Goal: Task Accomplishment & Management: Manage account settings

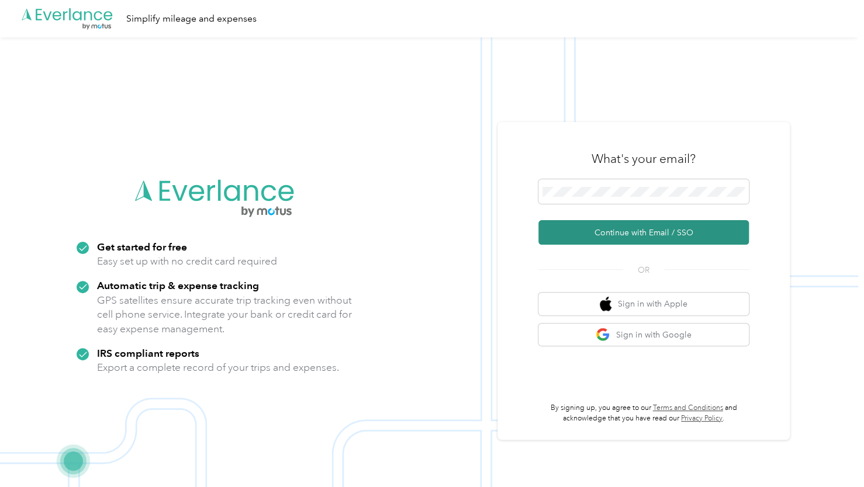
click at [582, 231] on button "Continue with Email / SSO" at bounding box center [643, 232] width 210 height 25
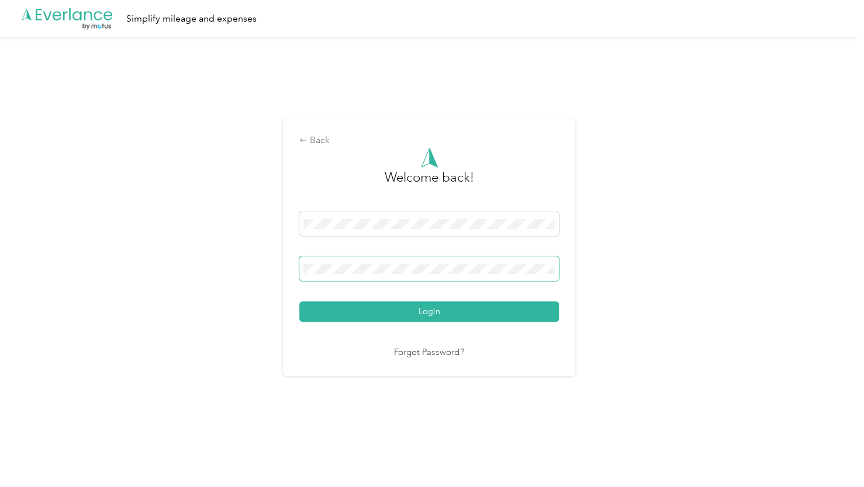
click at [299, 302] on button "Login" at bounding box center [428, 312] width 259 height 20
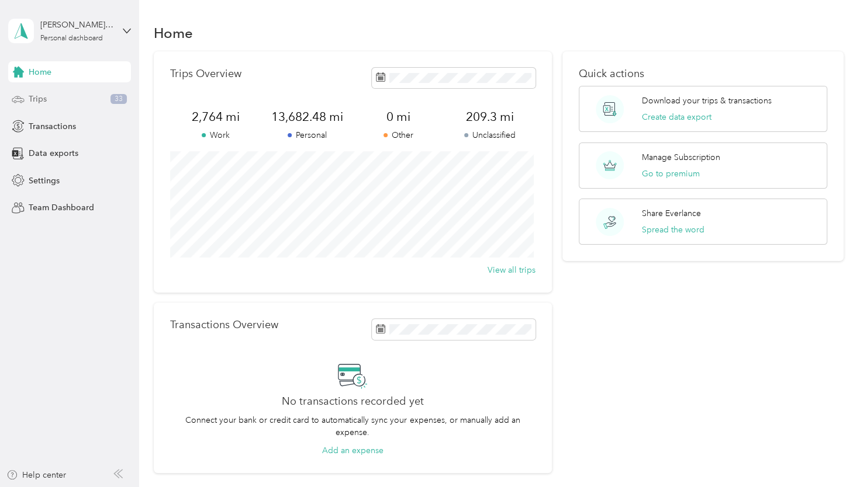
click at [70, 105] on div "Trips 33" at bounding box center [69, 99] width 123 height 21
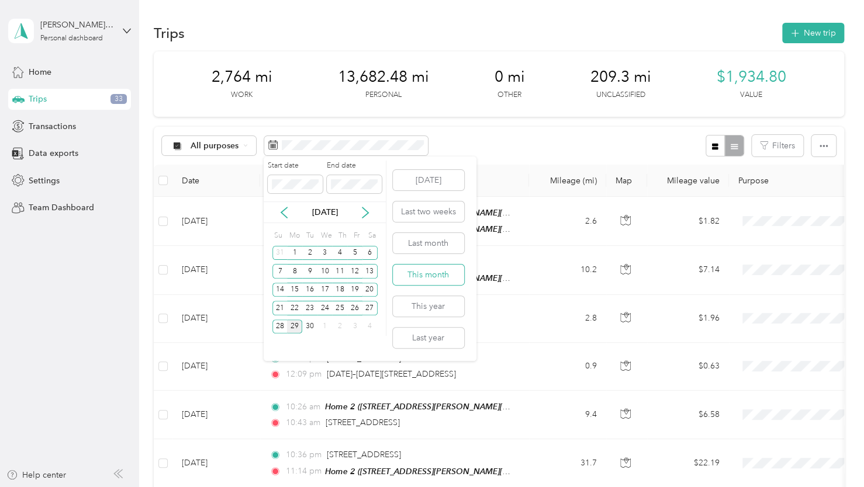
click at [422, 282] on button "This month" at bounding box center [428, 275] width 71 height 20
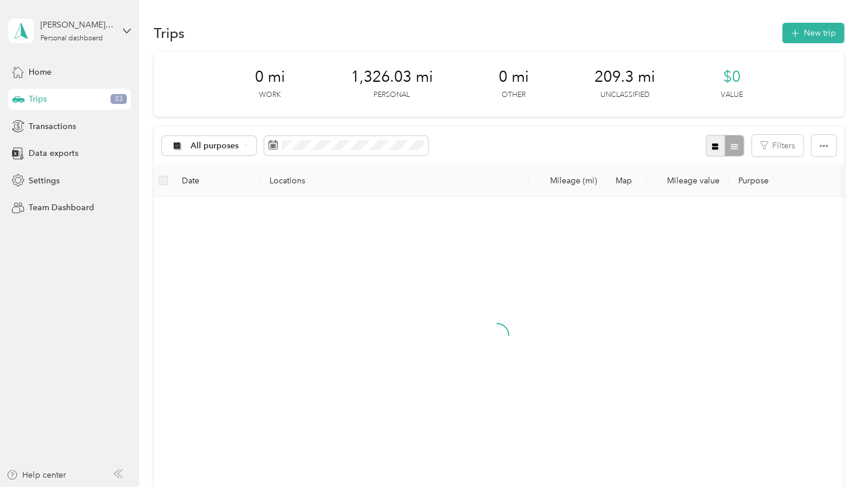
click at [713, 148] on icon "button" at bounding box center [715, 146] width 6 height 6
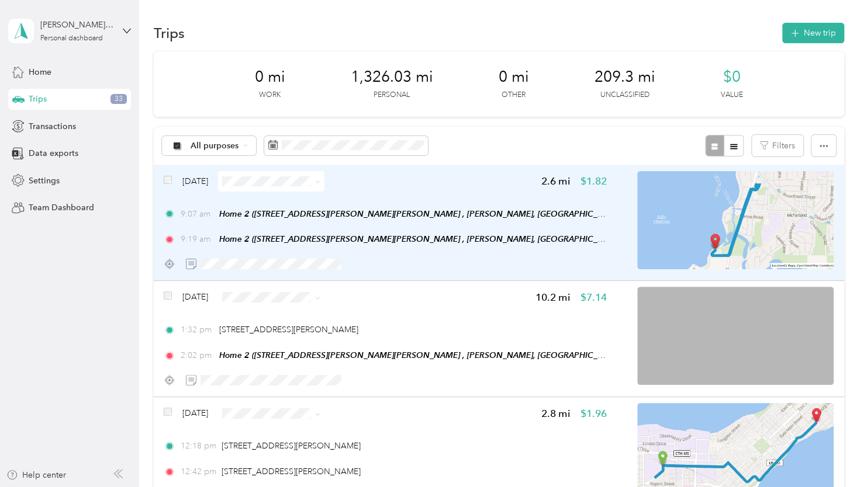
click at [292, 186] on span at bounding box center [271, 181] width 106 height 20
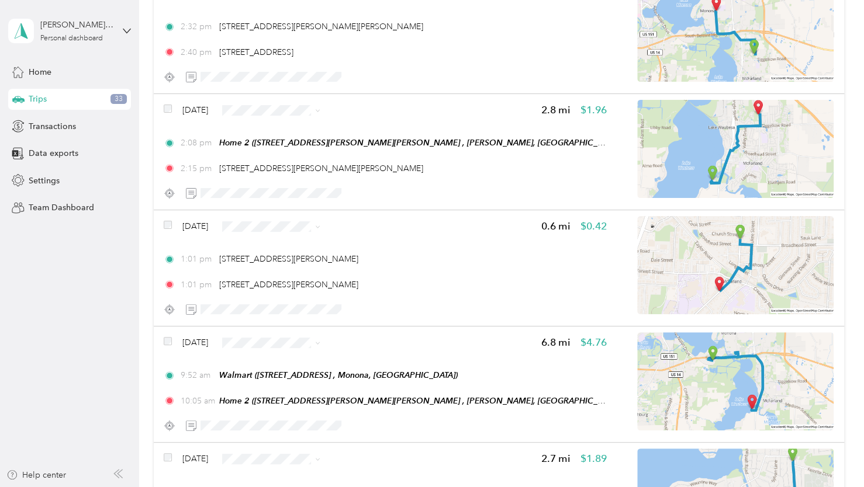
scroll to position [2790, 0]
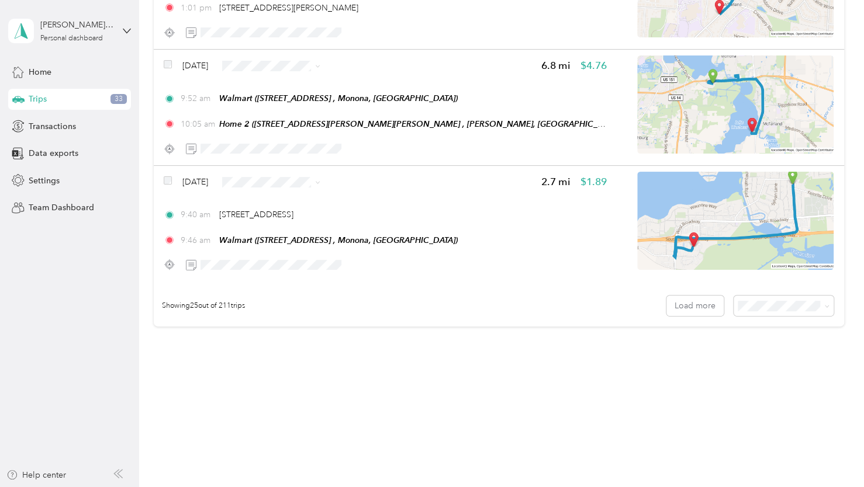
drag, startPoint x: 591, startPoint y: 326, endPoint x: 669, endPoint y: 348, distance: 80.3
click at [692, 310] on button "Load more" at bounding box center [694, 306] width 57 height 20
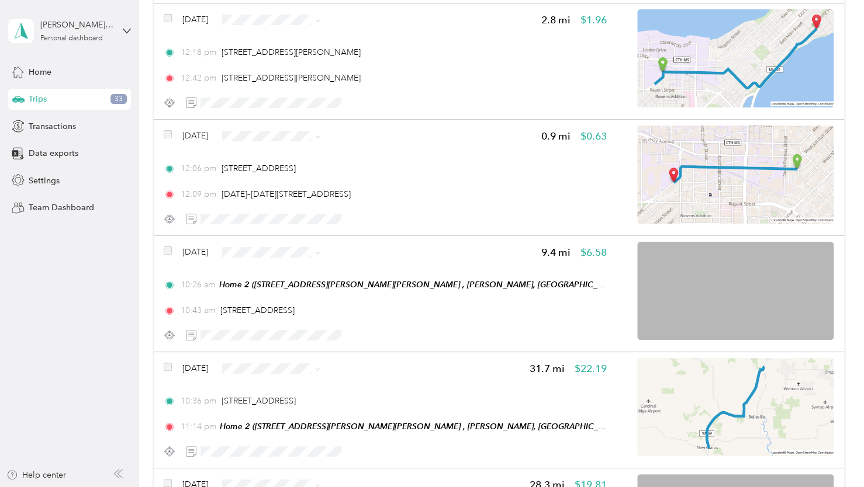
scroll to position [0, 0]
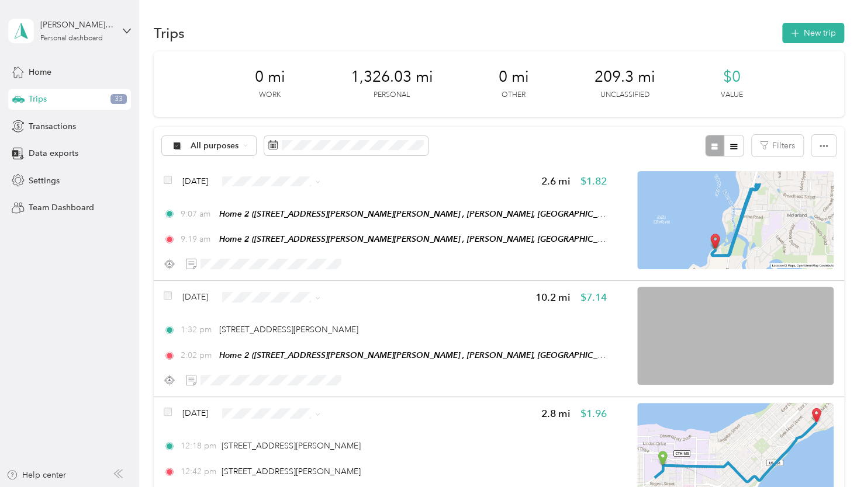
click at [297, 224] on span "Personal" at bounding box center [305, 222] width 70 height 12
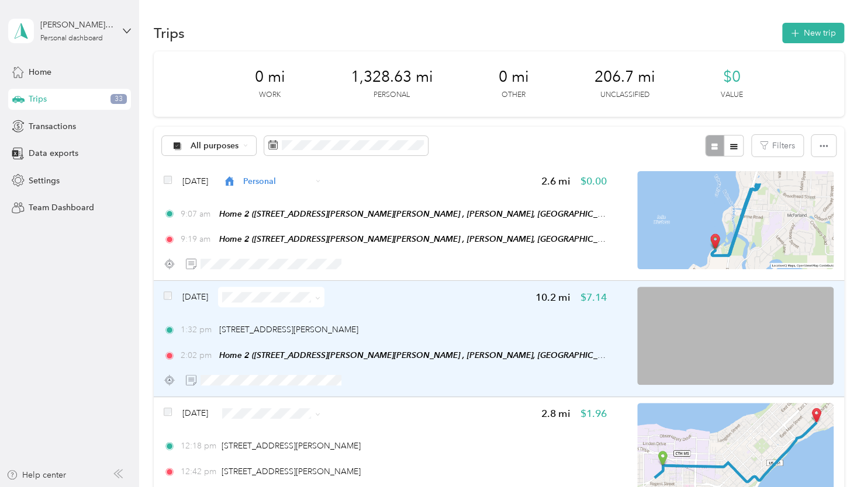
click at [748, 345] on img at bounding box center [735, 336] width 196 height 98
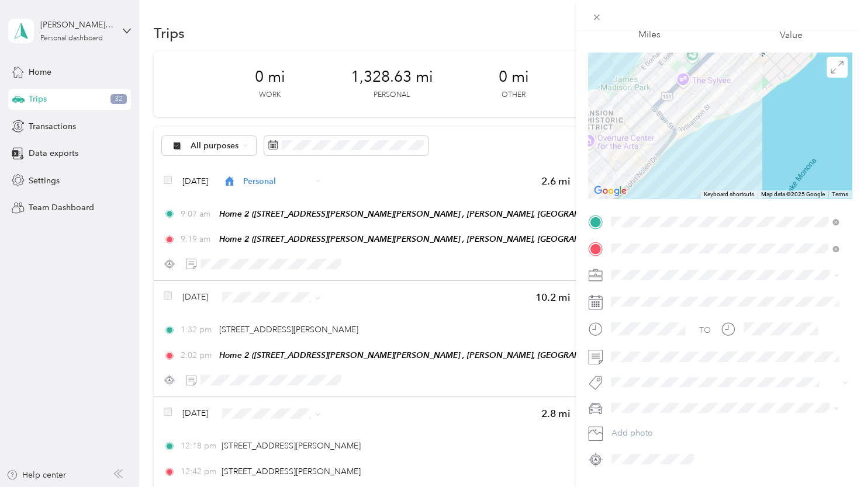
scroll to position [66, 0]
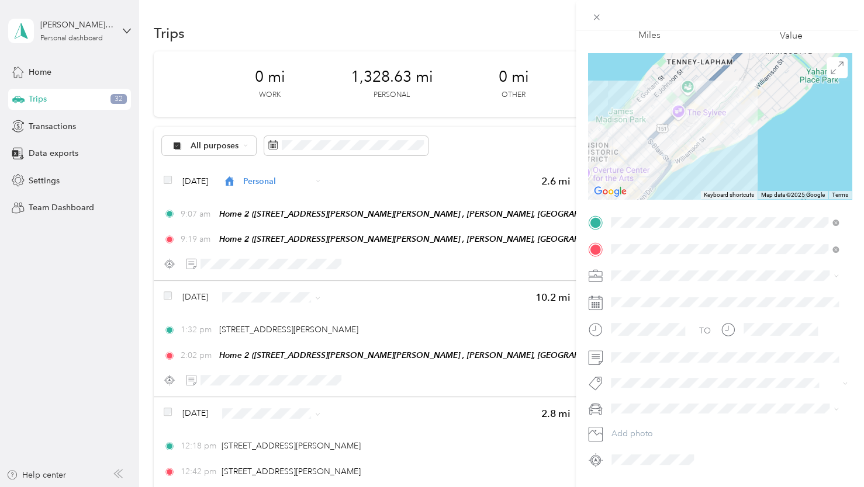
drag, startPoint x: 727, startPoint y: 112, endPoint x: 721, endPoint y: 146, distance: 35.0
click at [721, 146] on div at bounding box center [720, 126] width 264 height 146
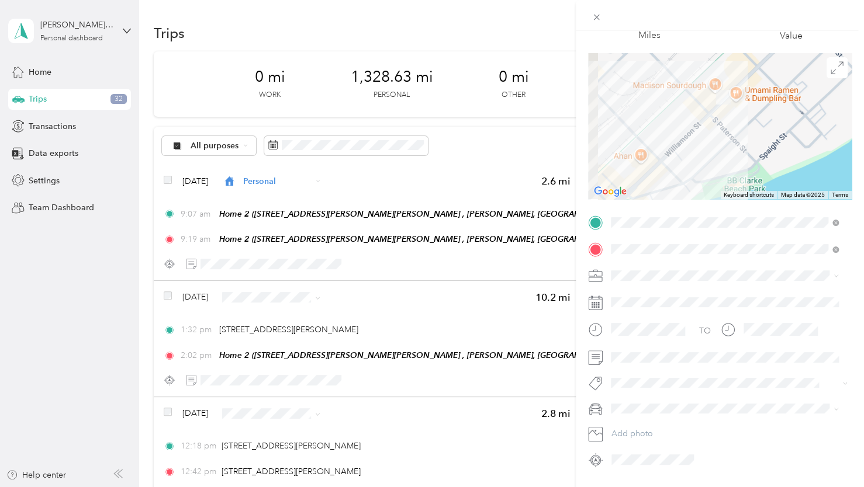
drag, startPoint x: 692, startPoint y: 160, endPoint x: 732, endPoint y: 115, distance: 60.0
click at [732, 115] on div at bounding box center [720, 126] width 264 height 146
